Goal: Task Accomplishment & Management: Manage account settings

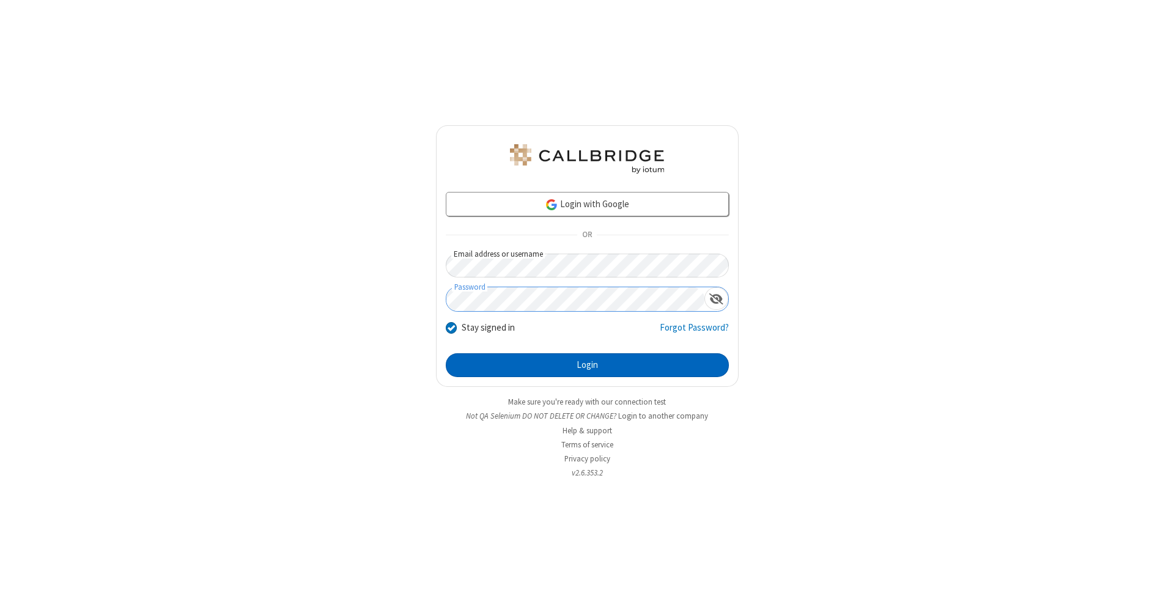
click at [587, 366] on button "Login" at bounding box center [587, 365] width 283 height 24
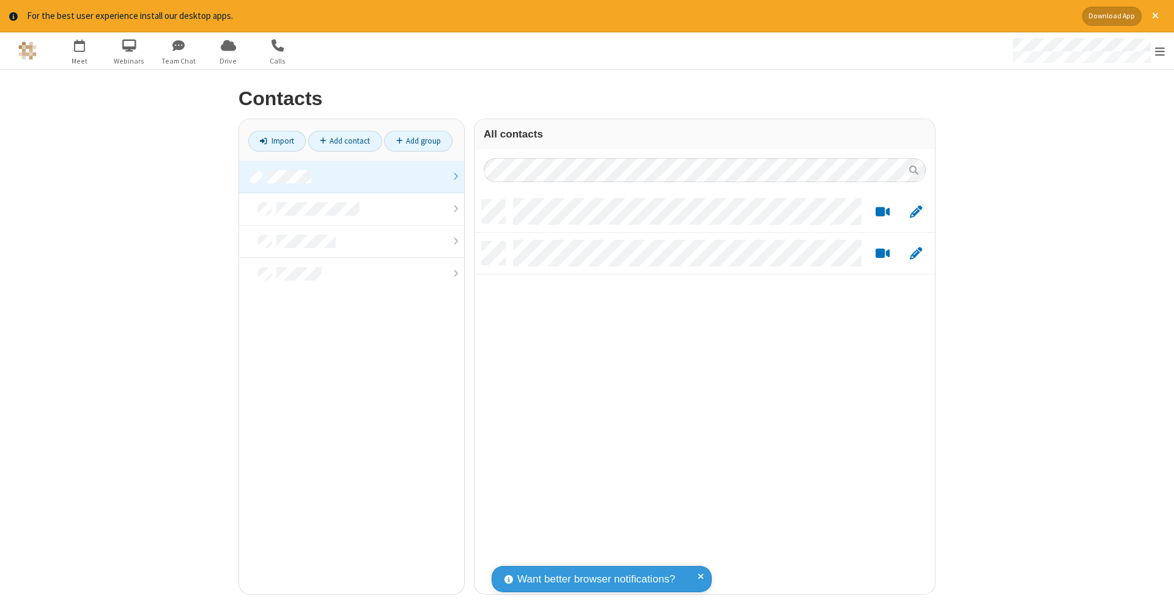
scroll to position [394, 451]
click at [352, 176] on link at bounding box center [351, 177] width 225 height 32
click at [345, 141] on link "Add contact" at bounding box center [345, 141] width 74 height 21
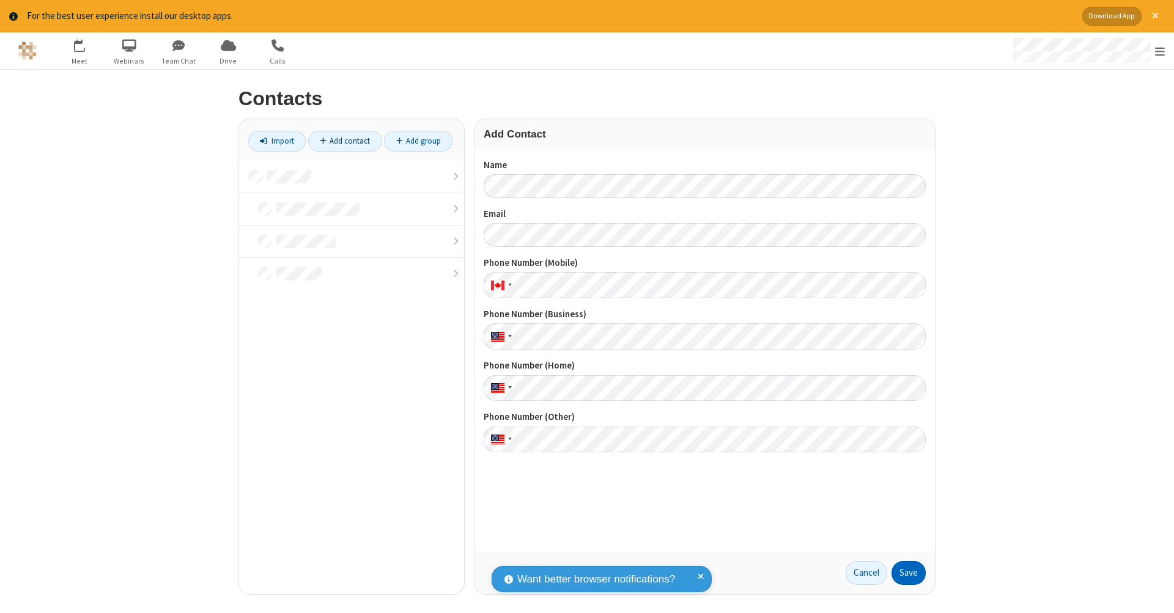
click at [909, 573] on button "Save" at bounding box center [909, 573] width 34 height 24
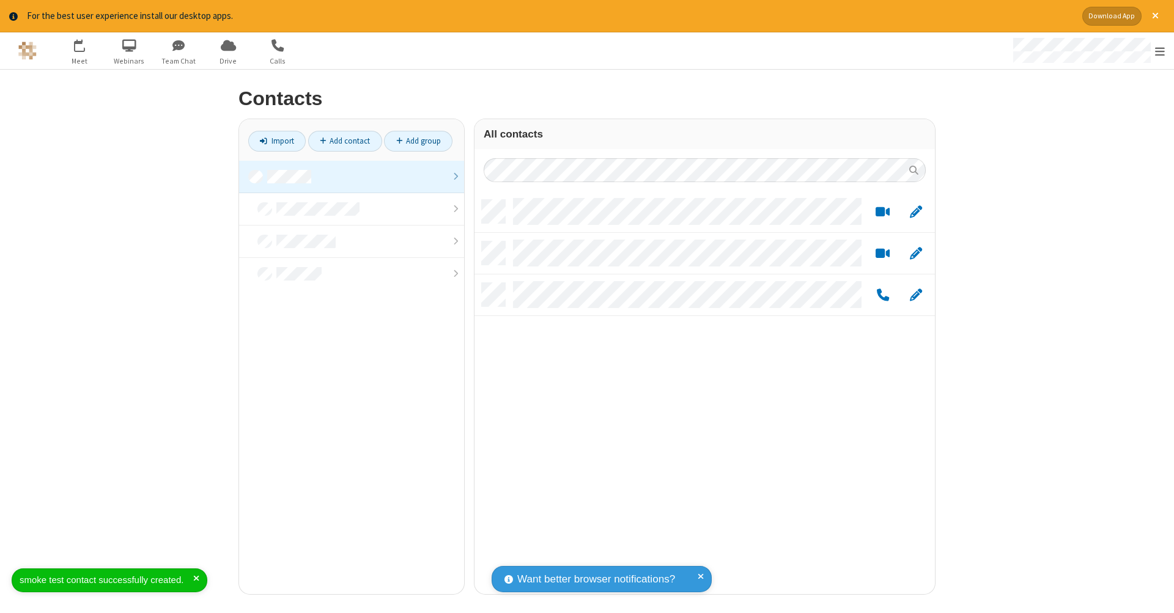
scroll to position [394, 451]
